Goal: Transaction & Acquisition: Book appointment/travel/reservation

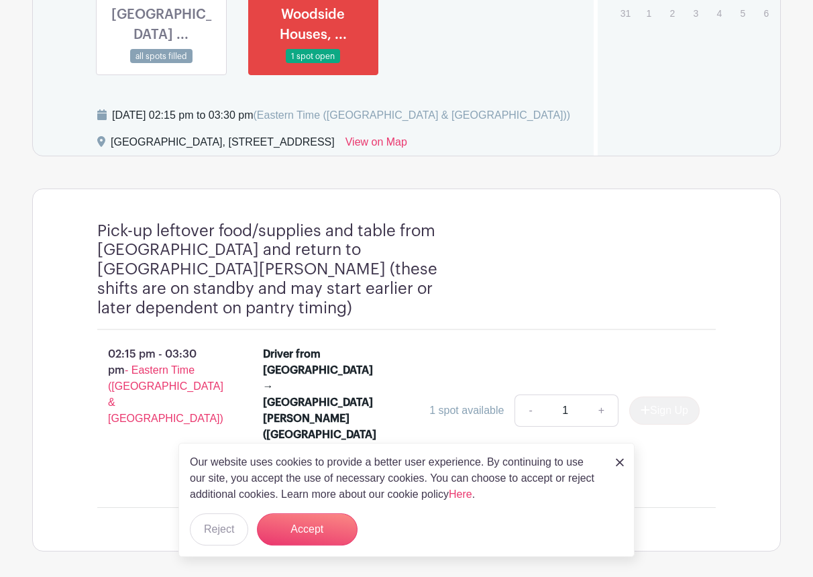
scroll to position [951, 0]
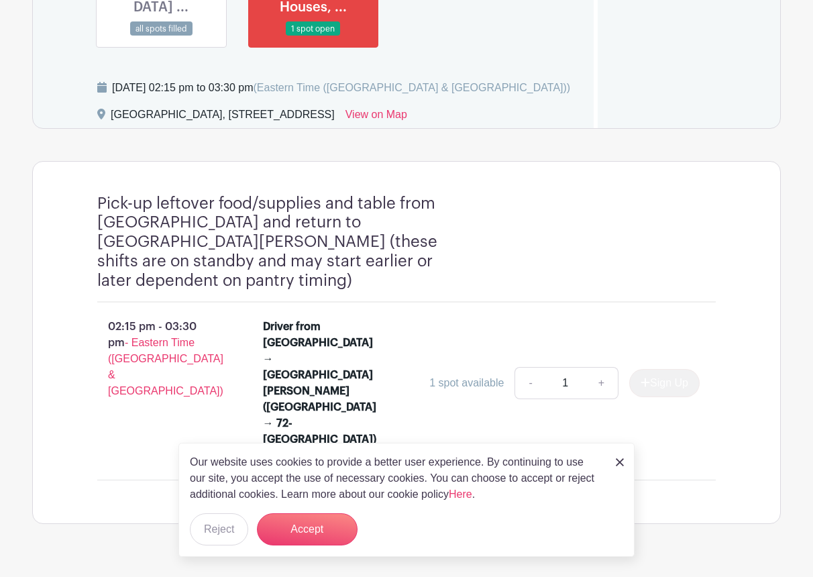
click at [613, 460] on div "Our website uses cookies to provide a better user experience. By continuing to …" at bounding box center [406, 500] width 456 height 114
click at [616, 458] on div "Our website uses cookies to provide a better user experience. By continuing to …" at bounding box center [406, 500] width 456 height 114
click at [618, 462] on img at bounding box center [620, 462] width 8 height 8
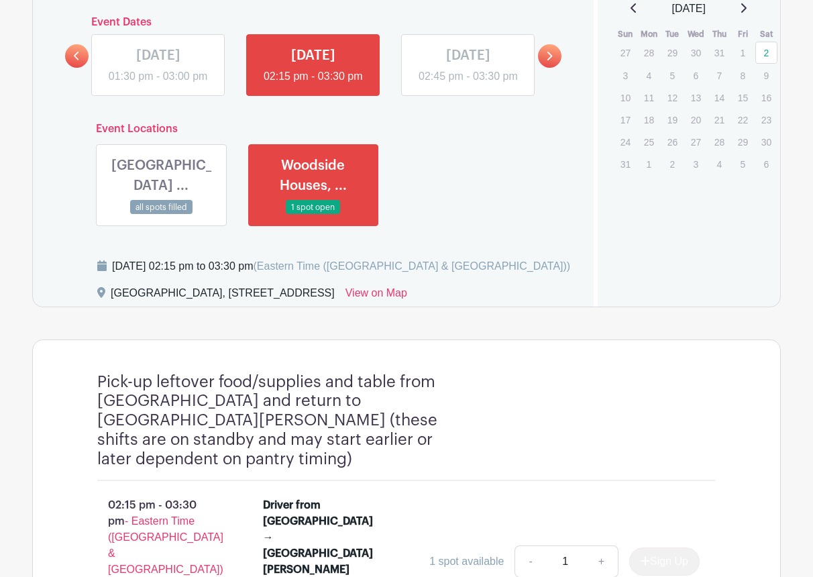
scroll to position [608, 0]
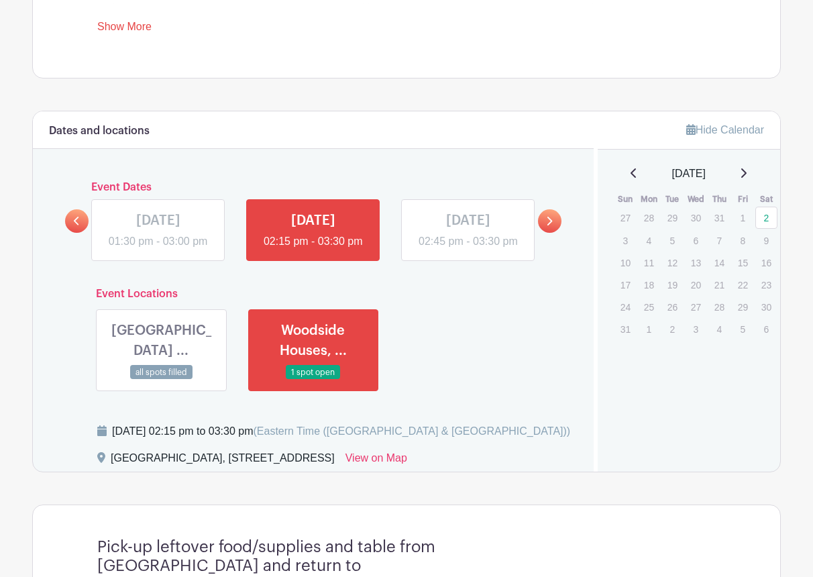
click at [158, 250] on link at bounding box center [158, 250] width 0 height 0
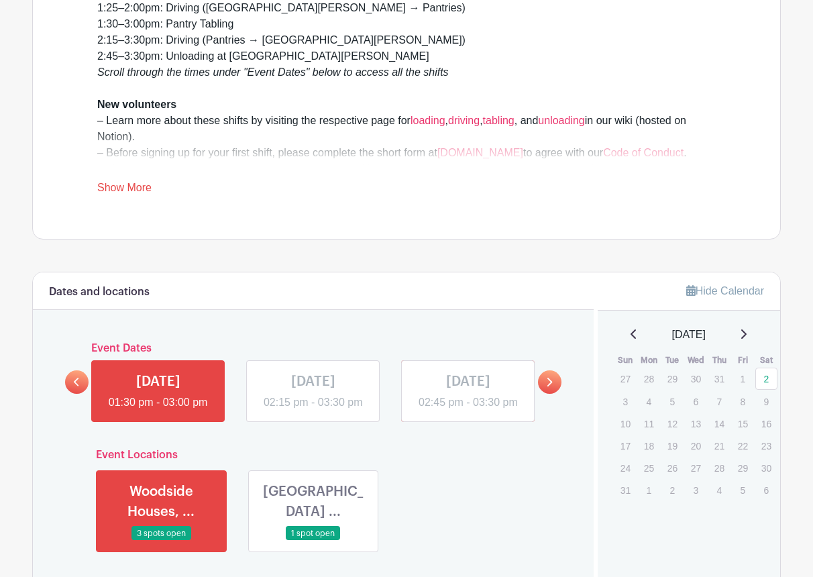
scroll to position [461, 0]
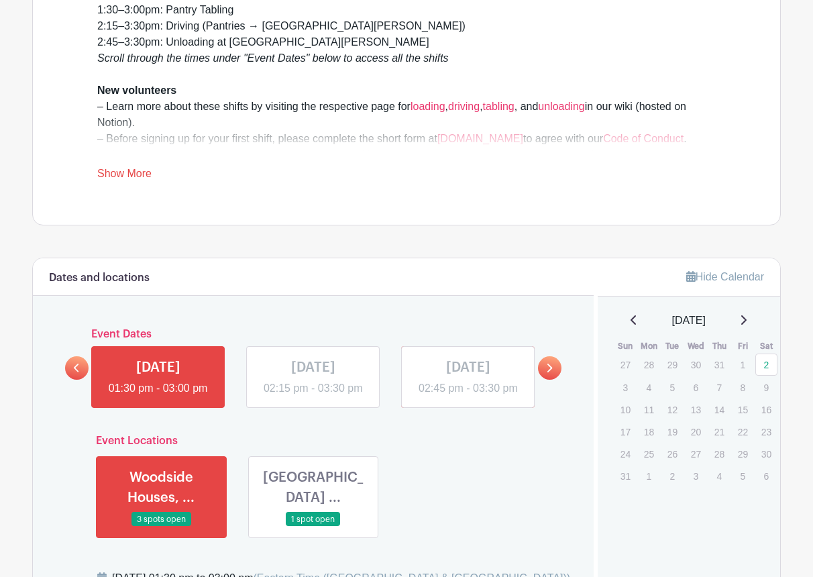
click at [747, 320] on icon at bounding box center [743, 320] width 7 height 11
click at [747, 317] on div "September 2025" at bounding box center [689, 321] width 151 height 16
click at [747, 321] on div "September 2025" at bounding box center [689, 321] width 151 height 16
click at [747, 321] on icon at bounding box center [743, 320] width 7 height 11
click at [766, 366] on p "4" at bounding box center [766, 364] width 22 height 21
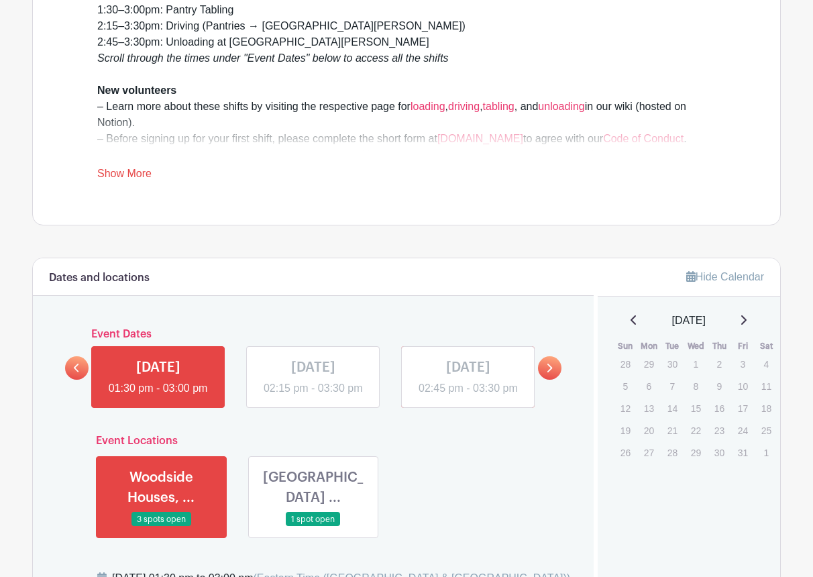
click at [767, 366] on p "4" at bounding box center [766, 364] width 22 height 21
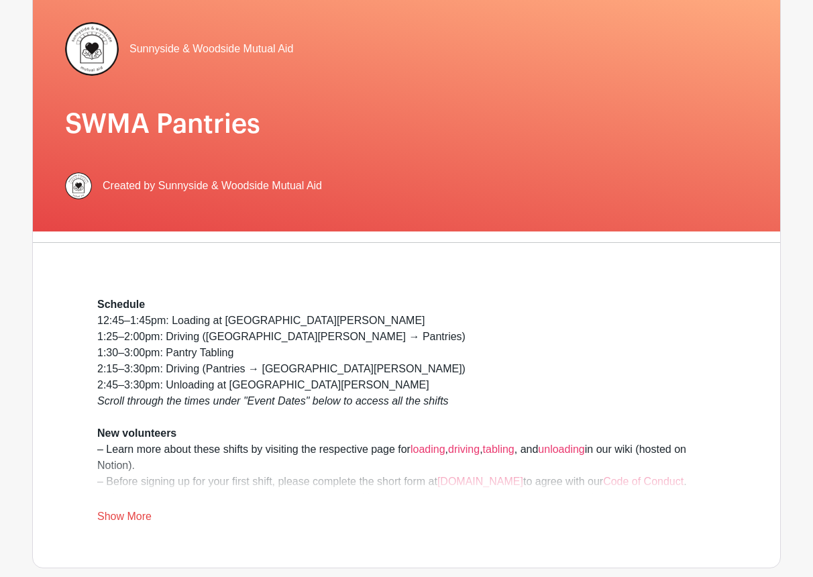
scroll to position [0, 0]
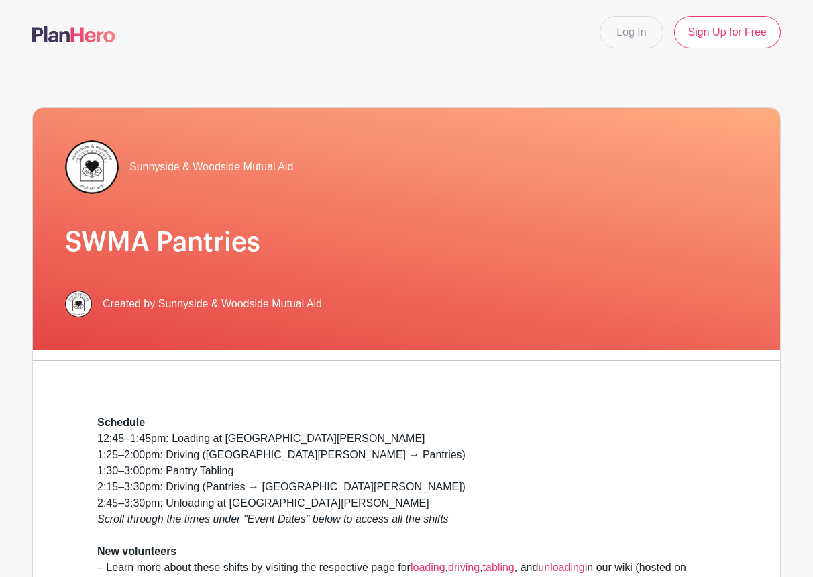
click at [195, 170] on span "Sunnyside & Woodside Mutual Aid" at bounding box center [211, 167] width 164 height 16
click at [83, 168] on img at bounding box center [92, 167] width 54 height 54
click at [114, 302] on span "Created by Sunnyside & Woodside Mutual Aid" at bounding box center [212, 304] width 219 height 16
click at [103, 224] on div "Sunnyside & Woodside Mutual Aid SWMA Pantries Created by Sunnyside & Woodside M…" at bounding box center [406, 229] width 747 height 242
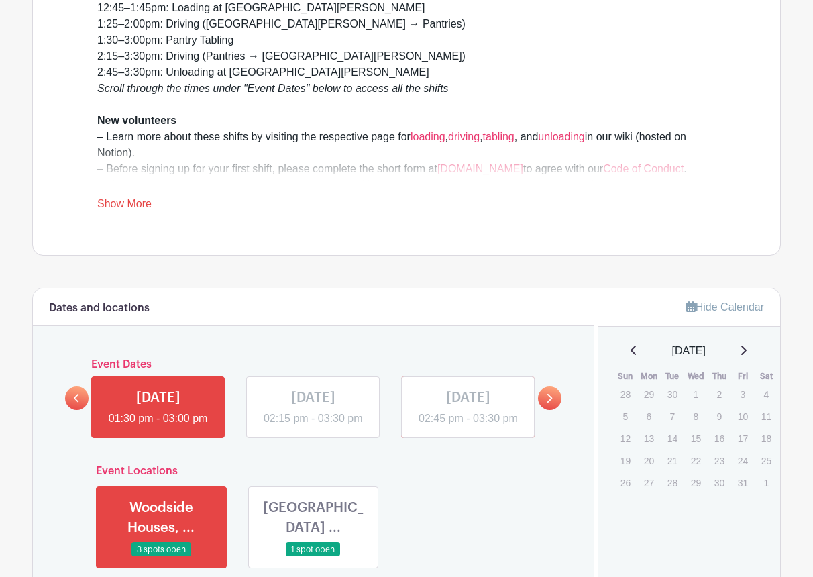
scroll to position [483, 0]
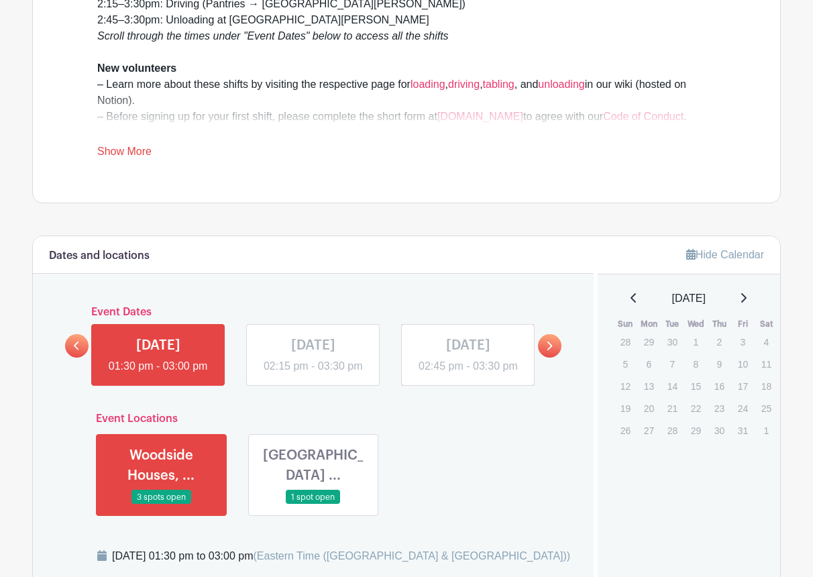
click at [546, 358] on link at bounding box center [549, 345] width 23 height 23
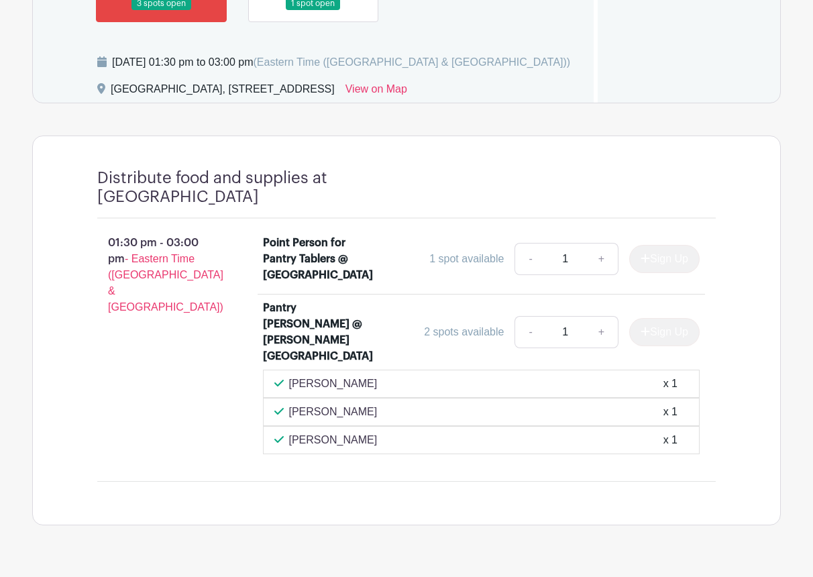
scroll to position [654, 0]
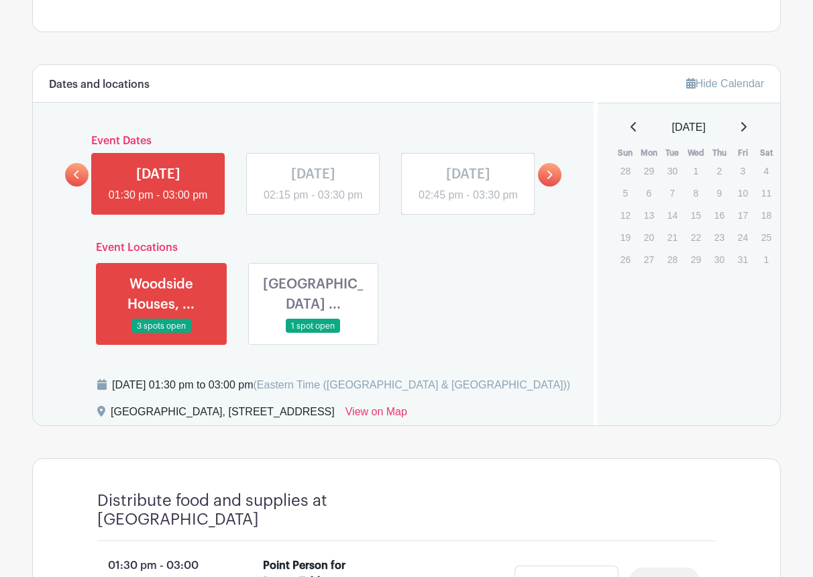
click at [550, 178] on link at bounding box center [549, 174] width 23 height 23
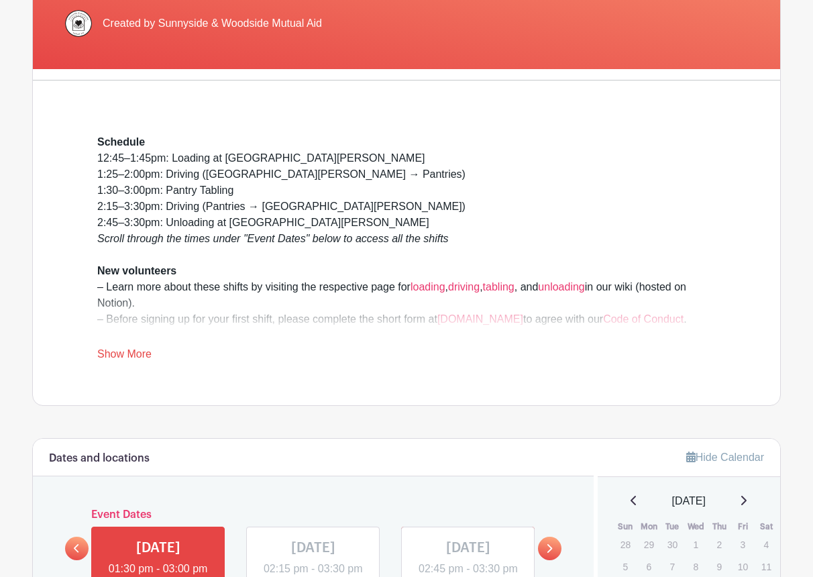
scroll to position [171, 0]
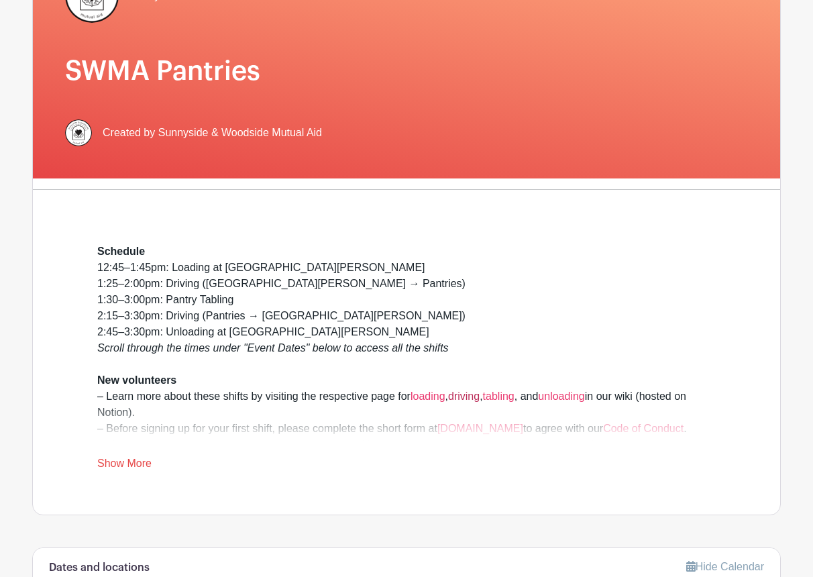
click at [466, 399] on link "driving" at bounding box center [464, 395] width 32 height 11
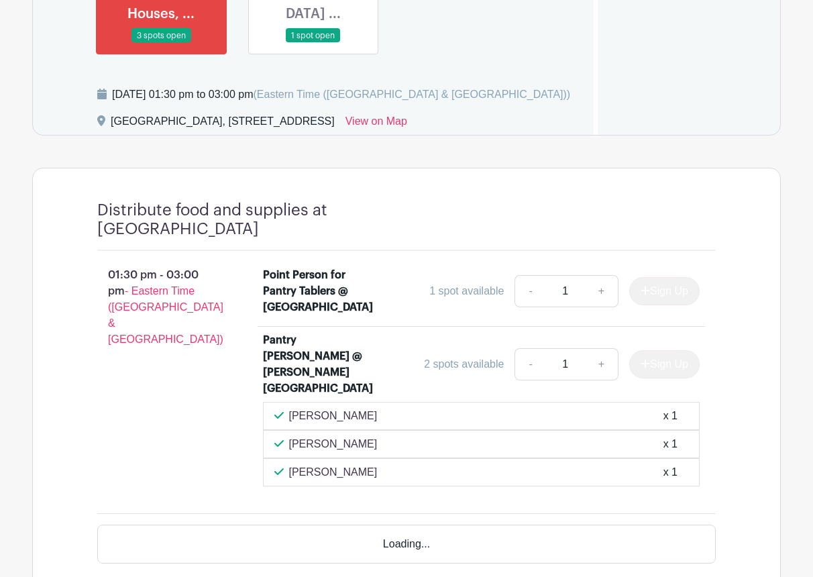
scroll to position [569, 0]
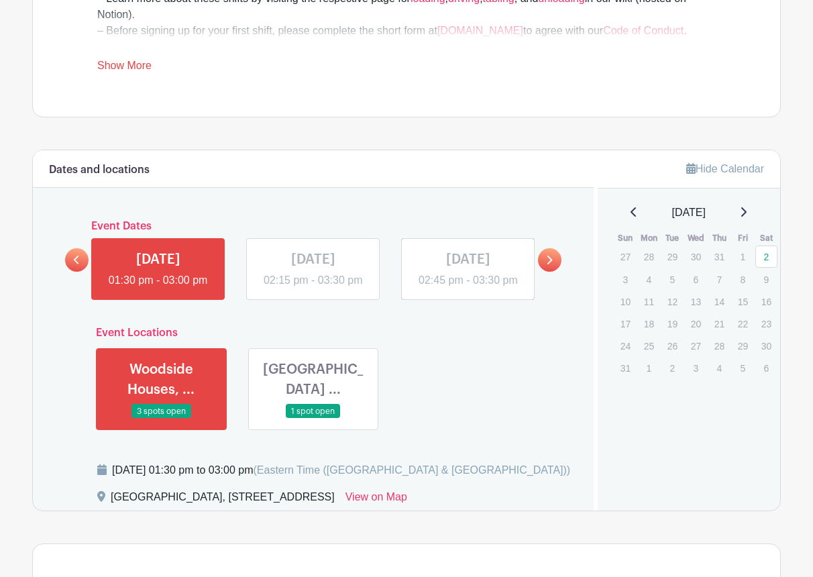
click at [768, 281] on p "9" at bounding box center [766, 279] width 22 height 21
click at [763, 321] on p "23" at bounding box center [766, 323] width 22 height 21
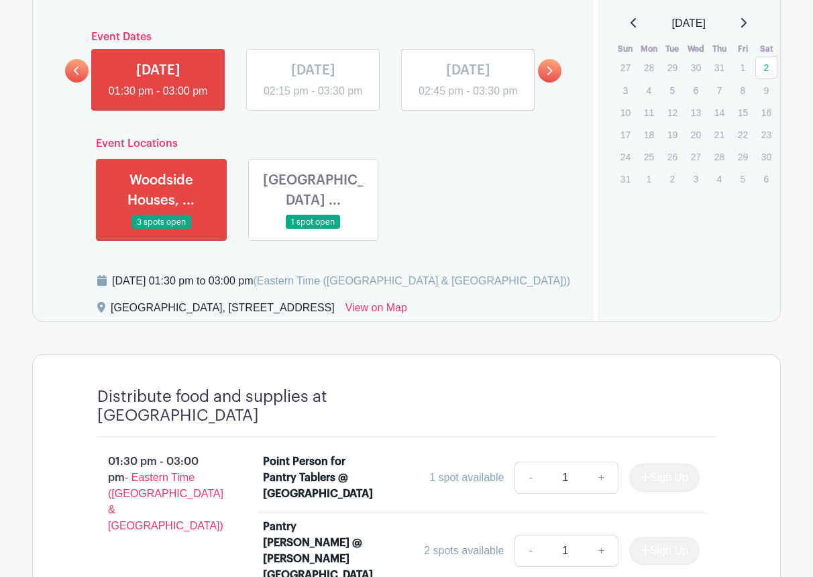
scroll to position [655, 0]
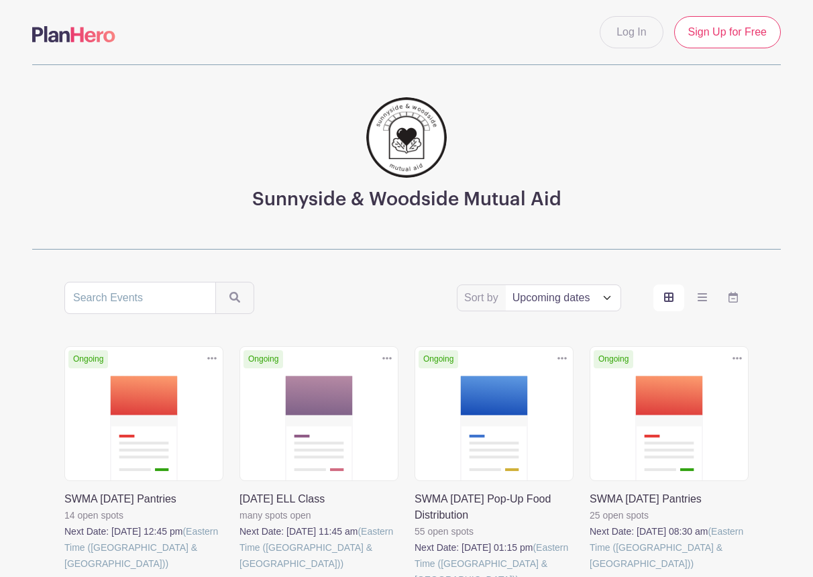
scroll to position [182, 0]
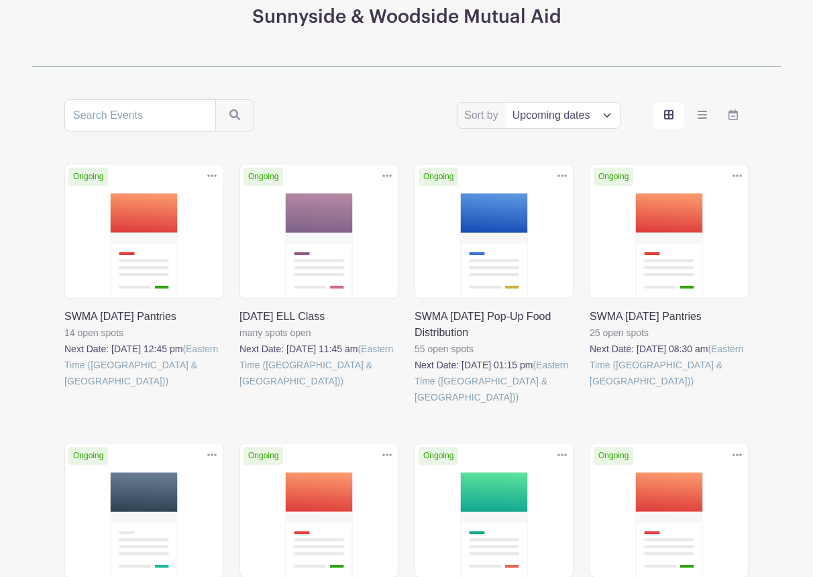
click at [64, 389] on link at bounding box center [64, 389] width 0 height 0
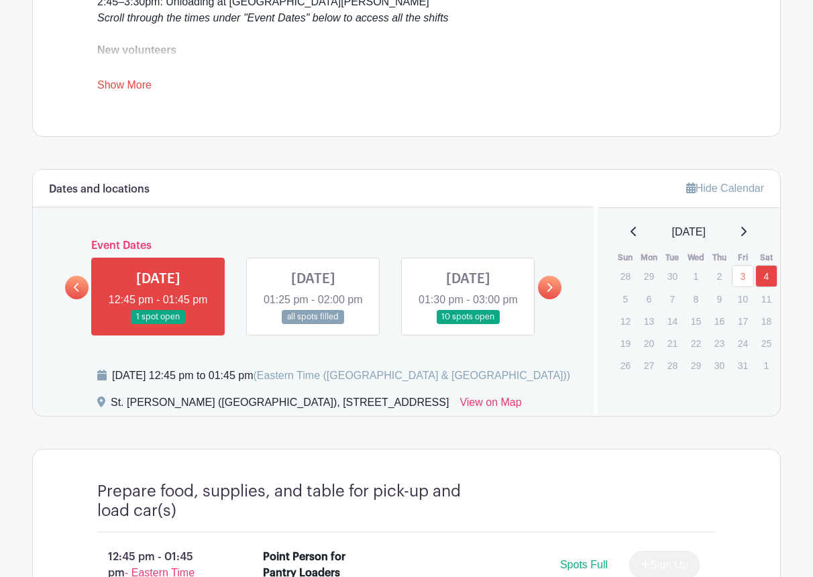
scroll to position [549, 0]
click at [313, 325] on link at bounding box center [313, 325] width 0 height 0
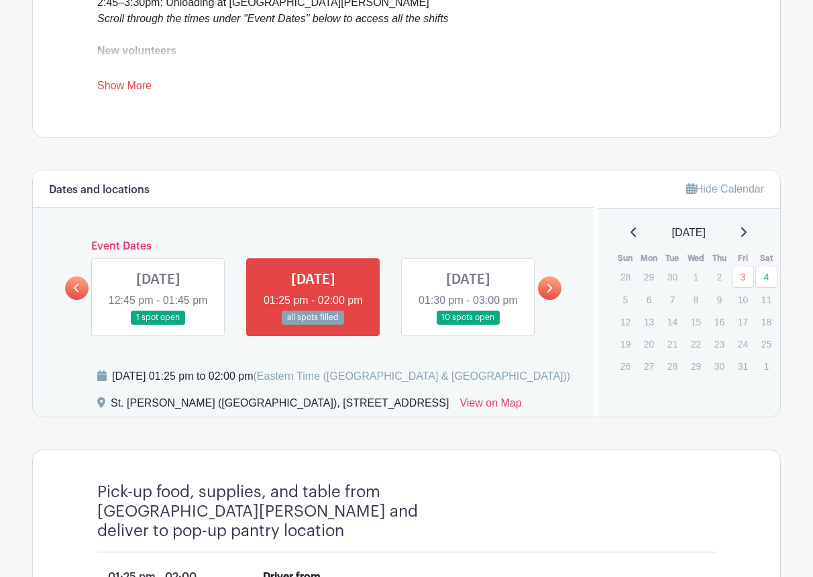
click at [468, 325] on link at bounding box center [468, 325] width 0 height 0
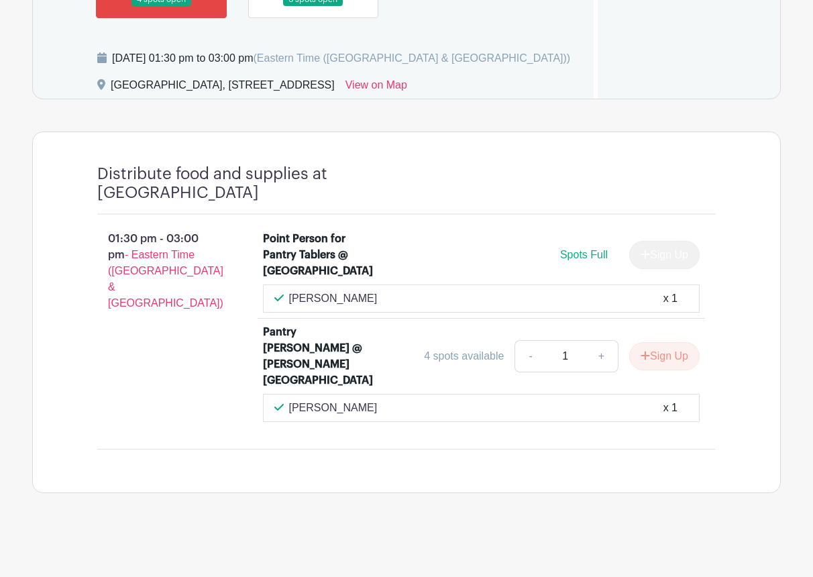
scroll to position [884, 0]
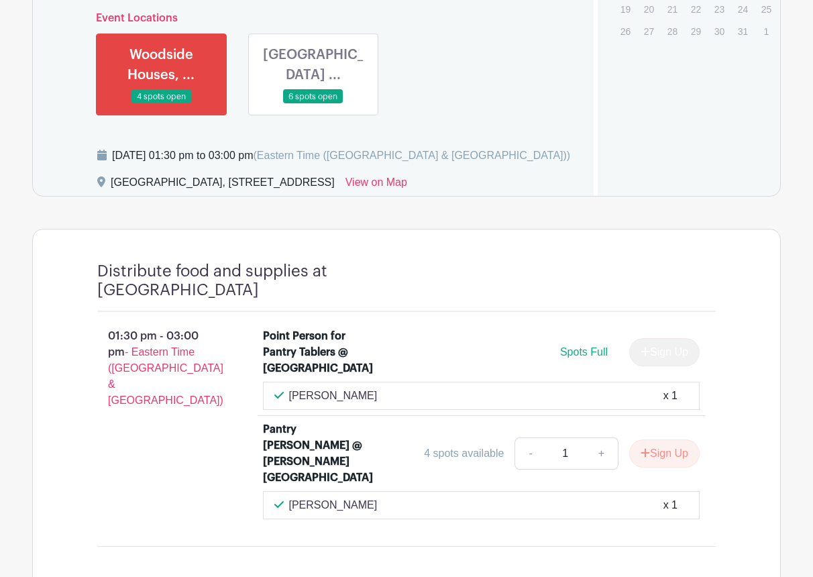
click at [313, 104] on link at bounding box center [313, 104] width 0 height 0
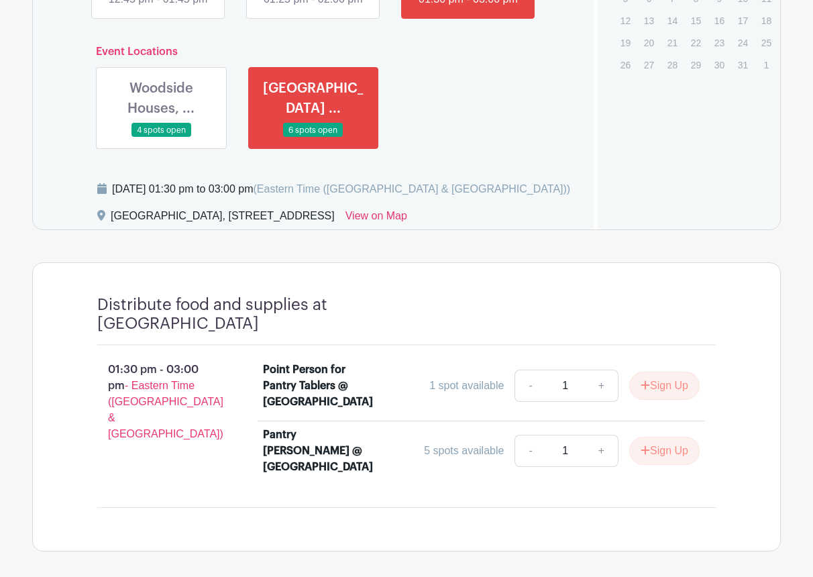
scroll to position [596, 0]
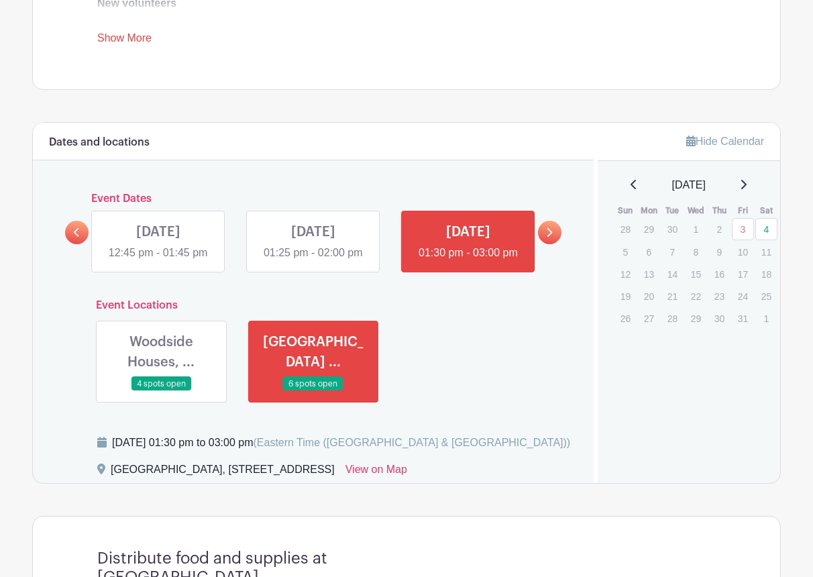
click at [313, 261] on link at bounding box center [313, 261] width 0 height 0
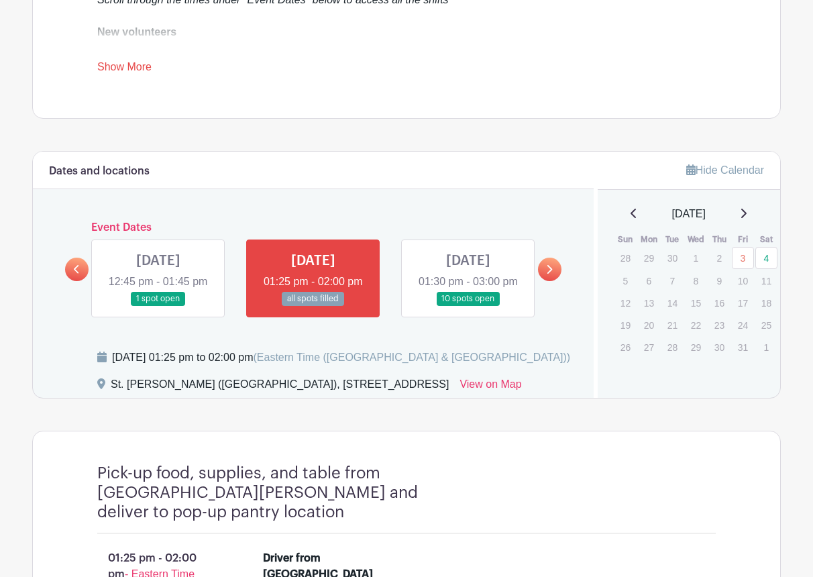
scroll to position [566, 0]
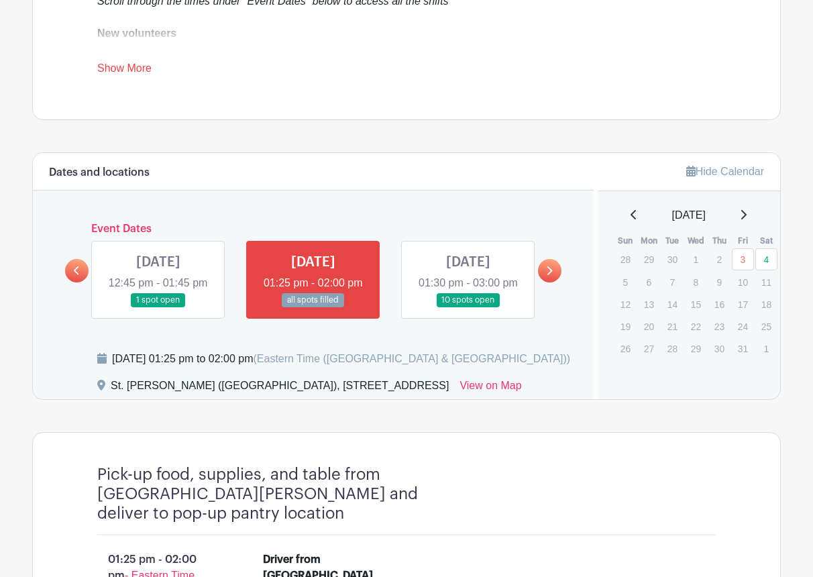
click at [468, 307] on link at bounding box center [468, 307] width 0 height 0
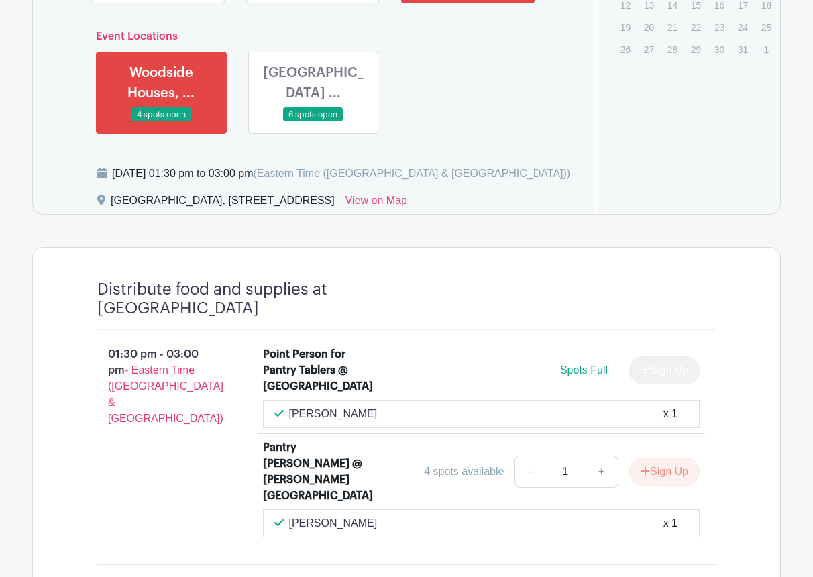
scroll to position [867, 0]
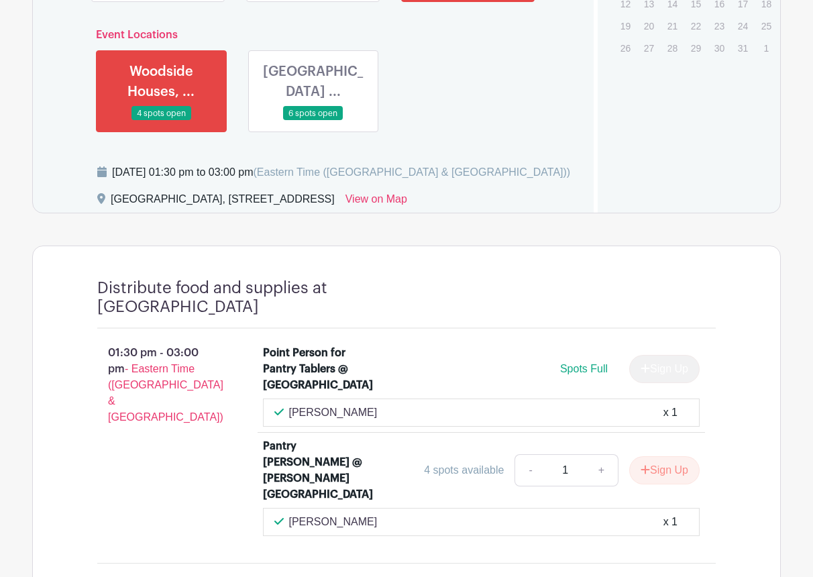
click at [313, 121] on link at bounding box center [313, 121] width 0 height 0
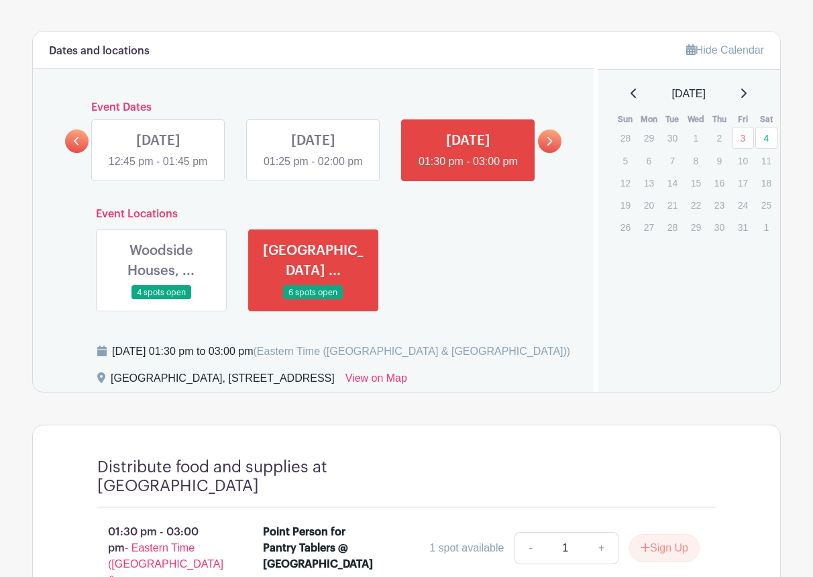
scroll to position [534, 0]
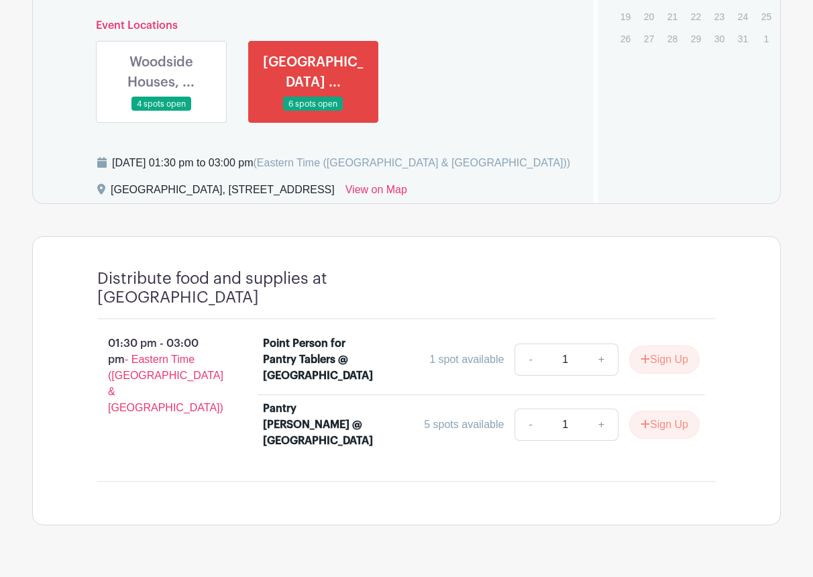
scroll to position [876, 0]
click at [161, 112] on link at bounding box center [161, 112] width 0 height 0
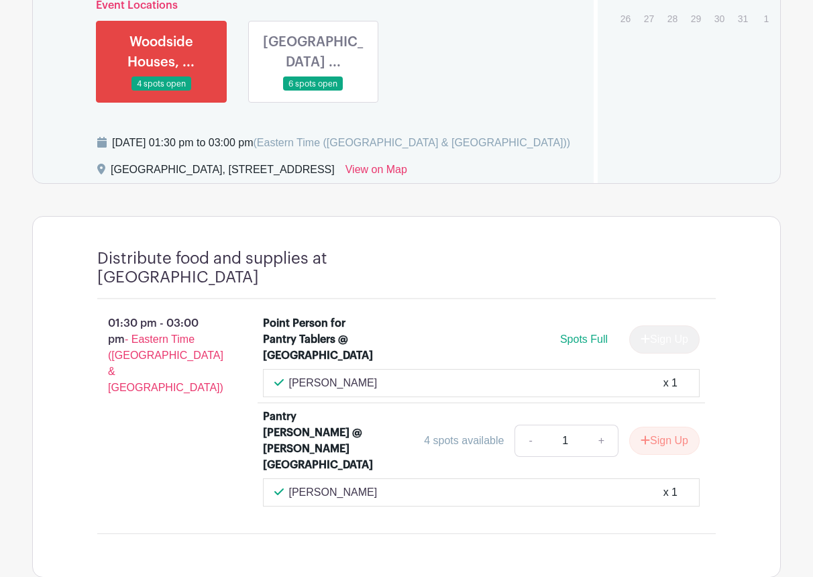
scroll to position [876, 0]
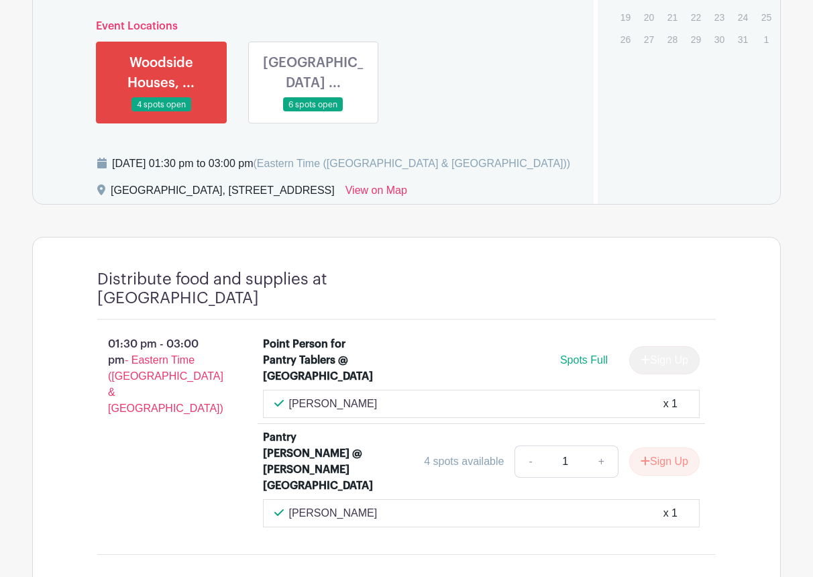
click at [313, 112] on link at bounding box center [313, 112] width 0 height 0
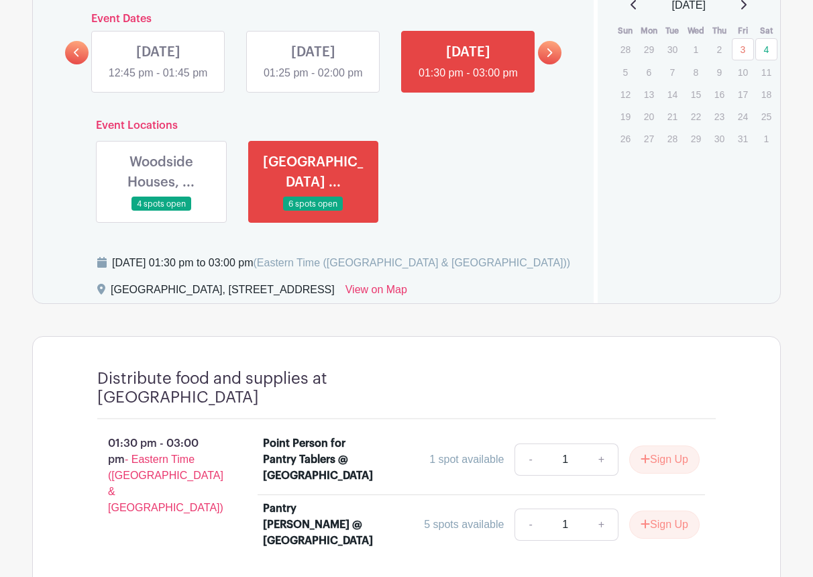
scroll to position [811, 0]
